Goal: Find contact information: Find contact information

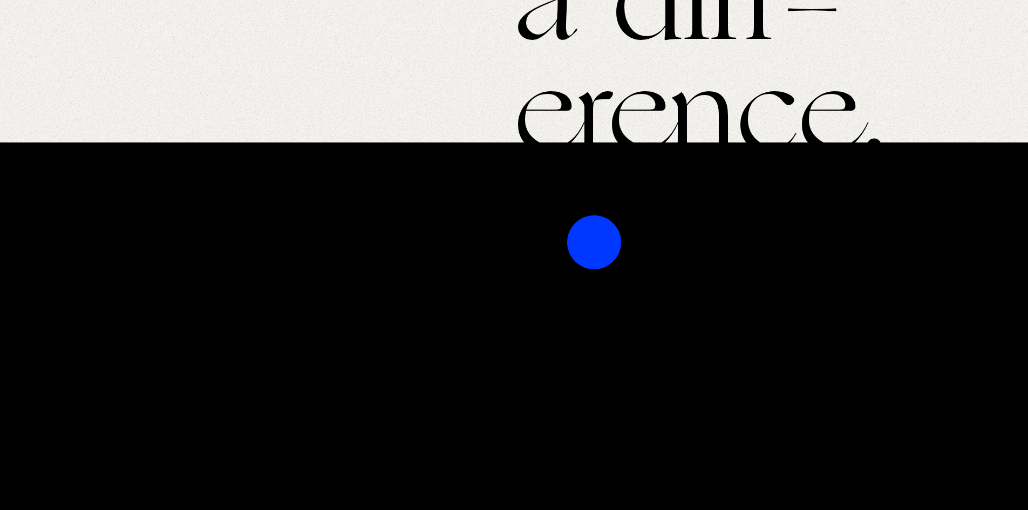
scroll to position [2577, 0]
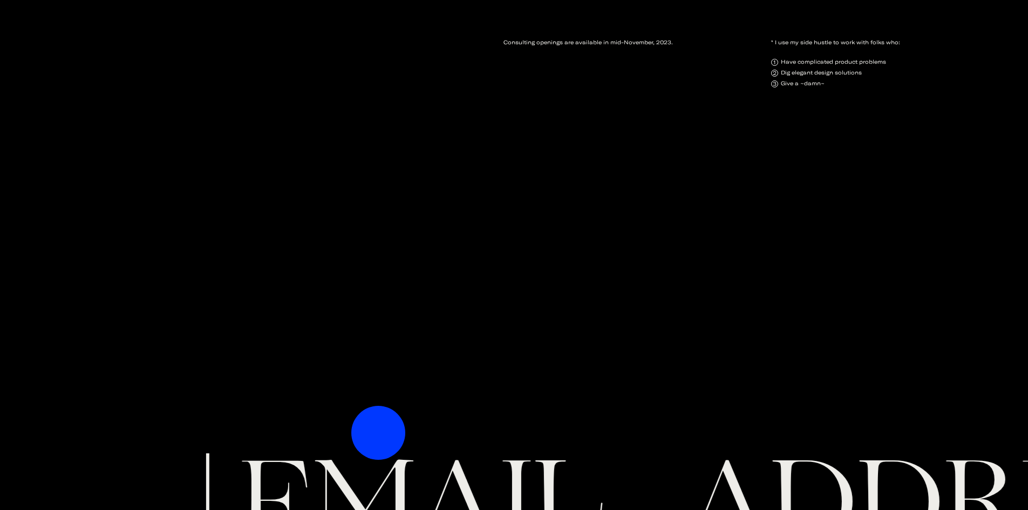
click at [378, 453] on marquee "hello@kelsieklaustermeier.com linkedIn irl" at bounding box center [514, 520] width 1028 height 134
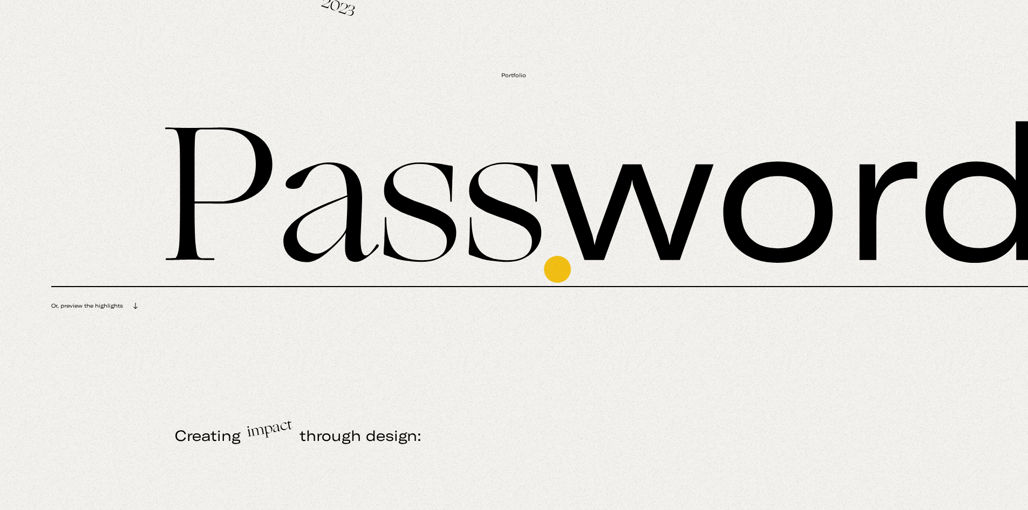
scroll to position [0, 0]
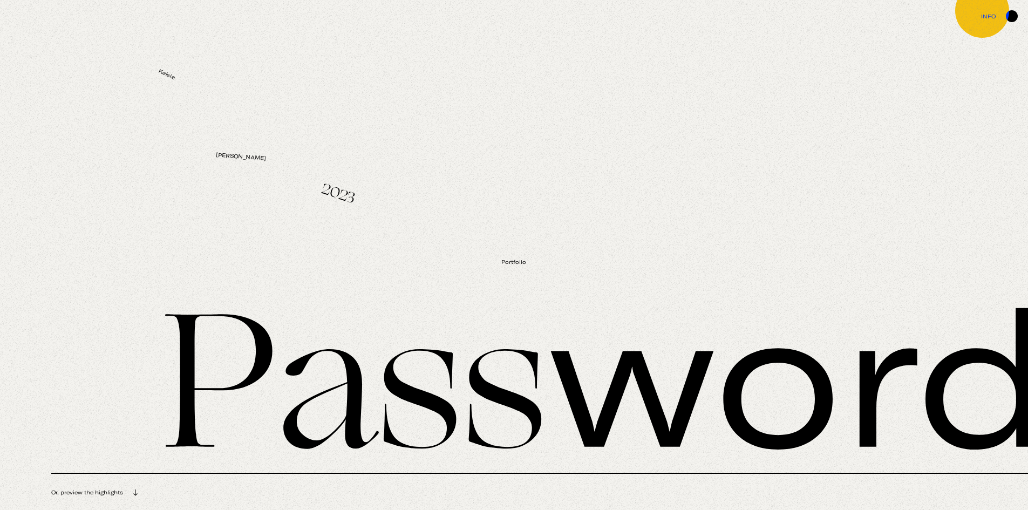
click at [982, 11] on link "info" at bounding box center [514, 13] width 1028 height 27
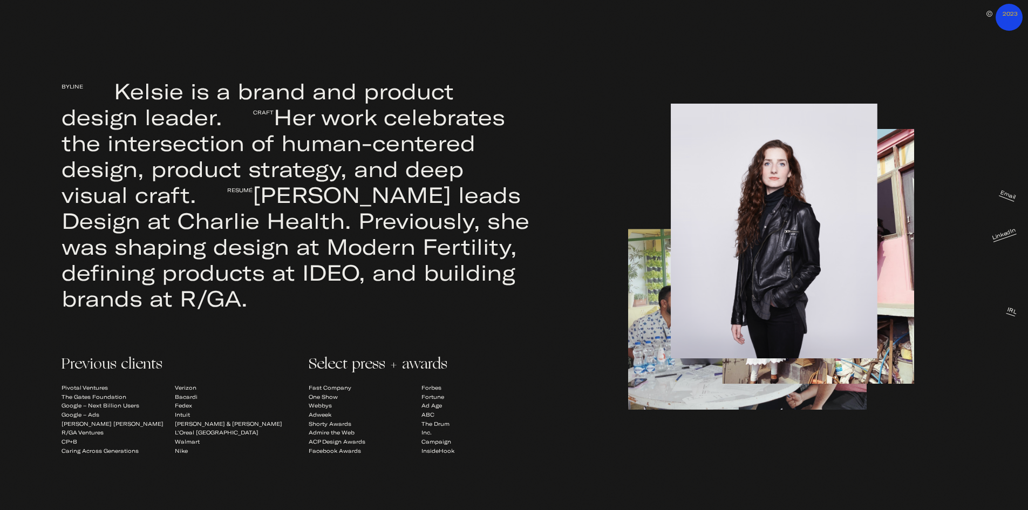
click at [1009, 17] on div "Email LinkedIn IRL" at bounding box center [981, 167] width 92 height 300
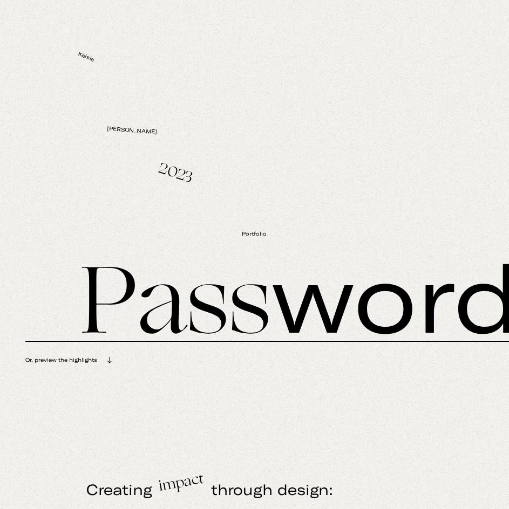
scroll to position [540, 0]
